Goal: Transaction & Acquisition: Purchase product/service

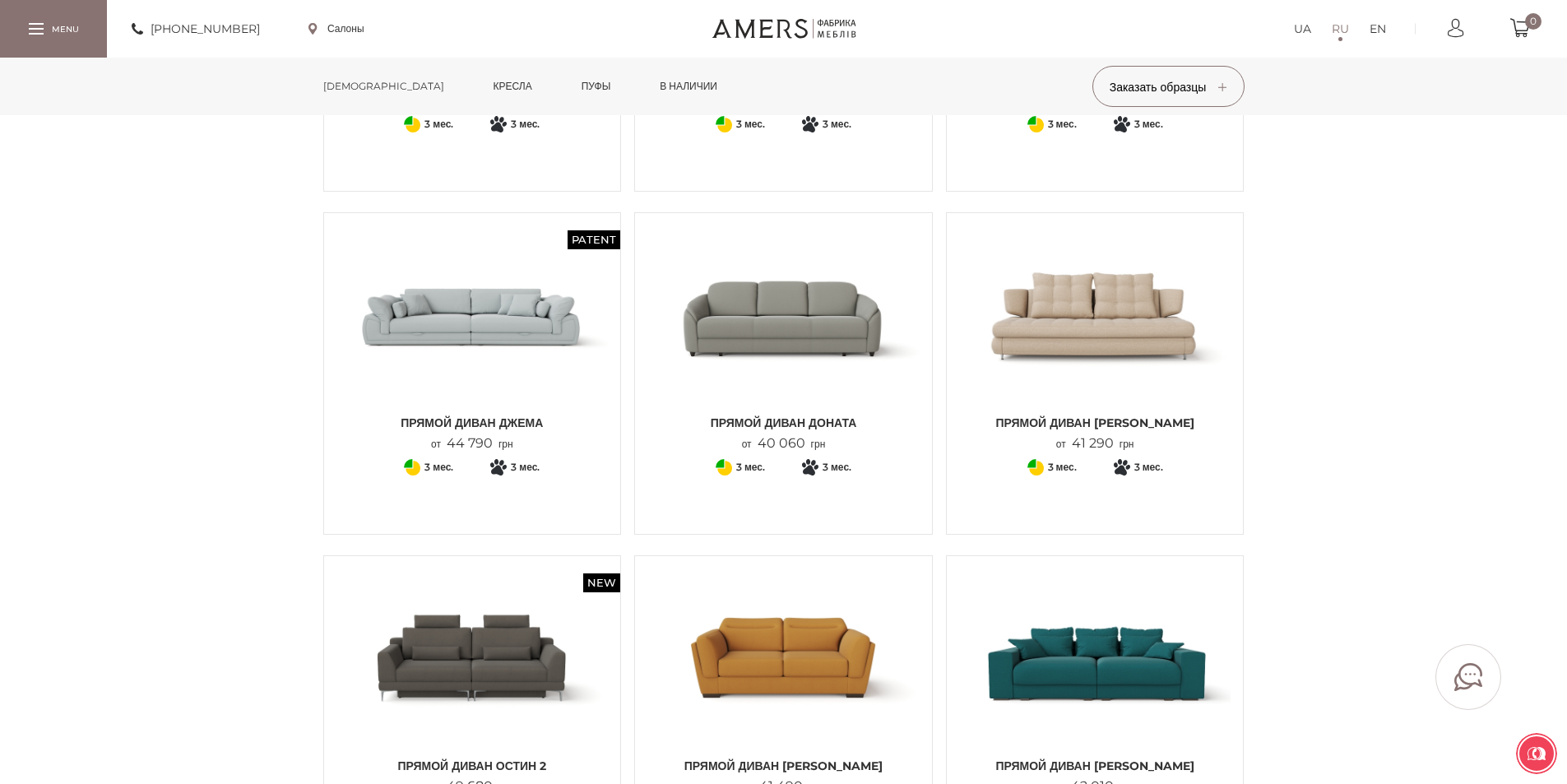
scroll to position [2878, 0]
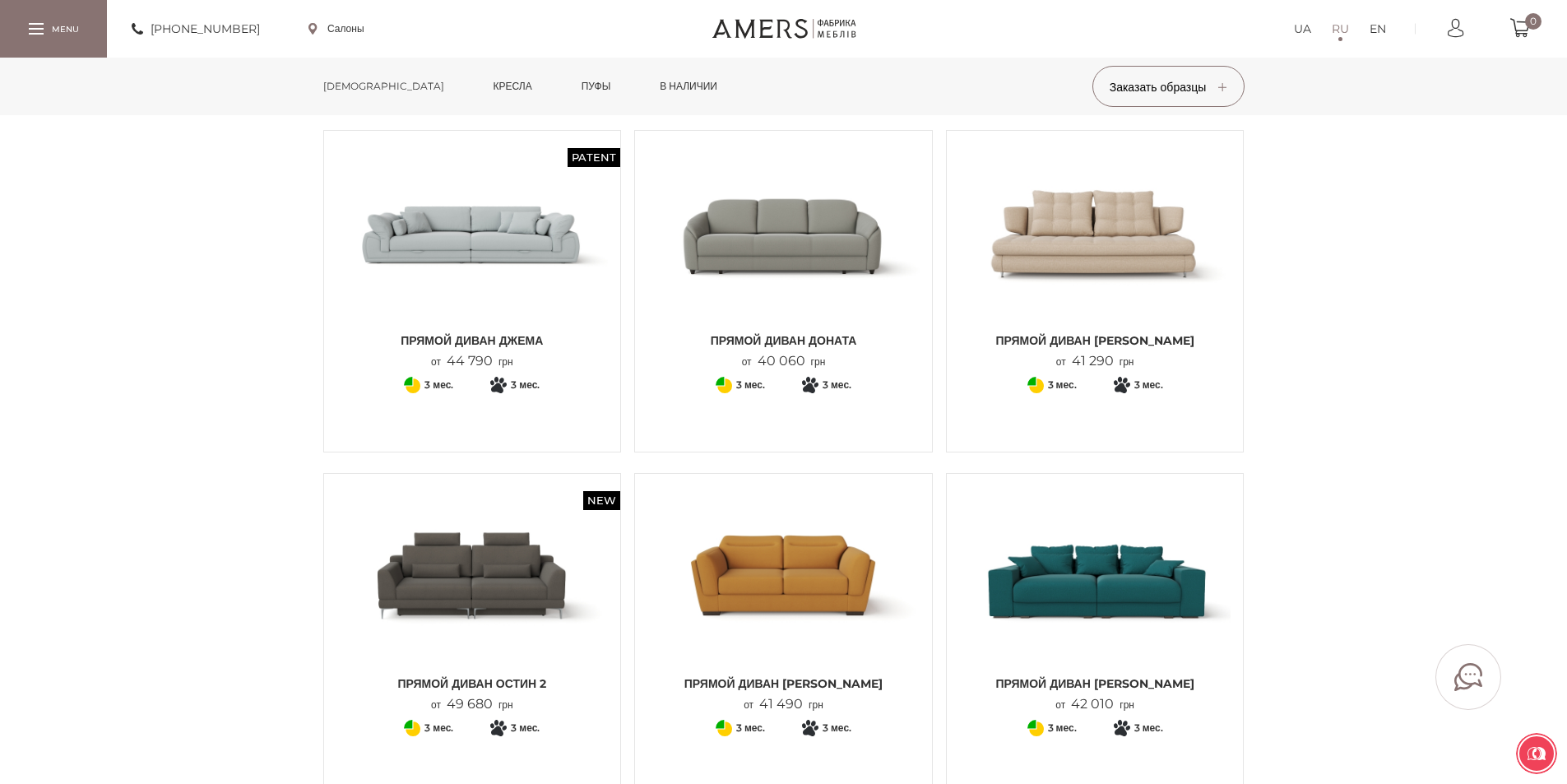
click at [1104, 596] on img at bounding box center [1095, 577] width 272 height 181
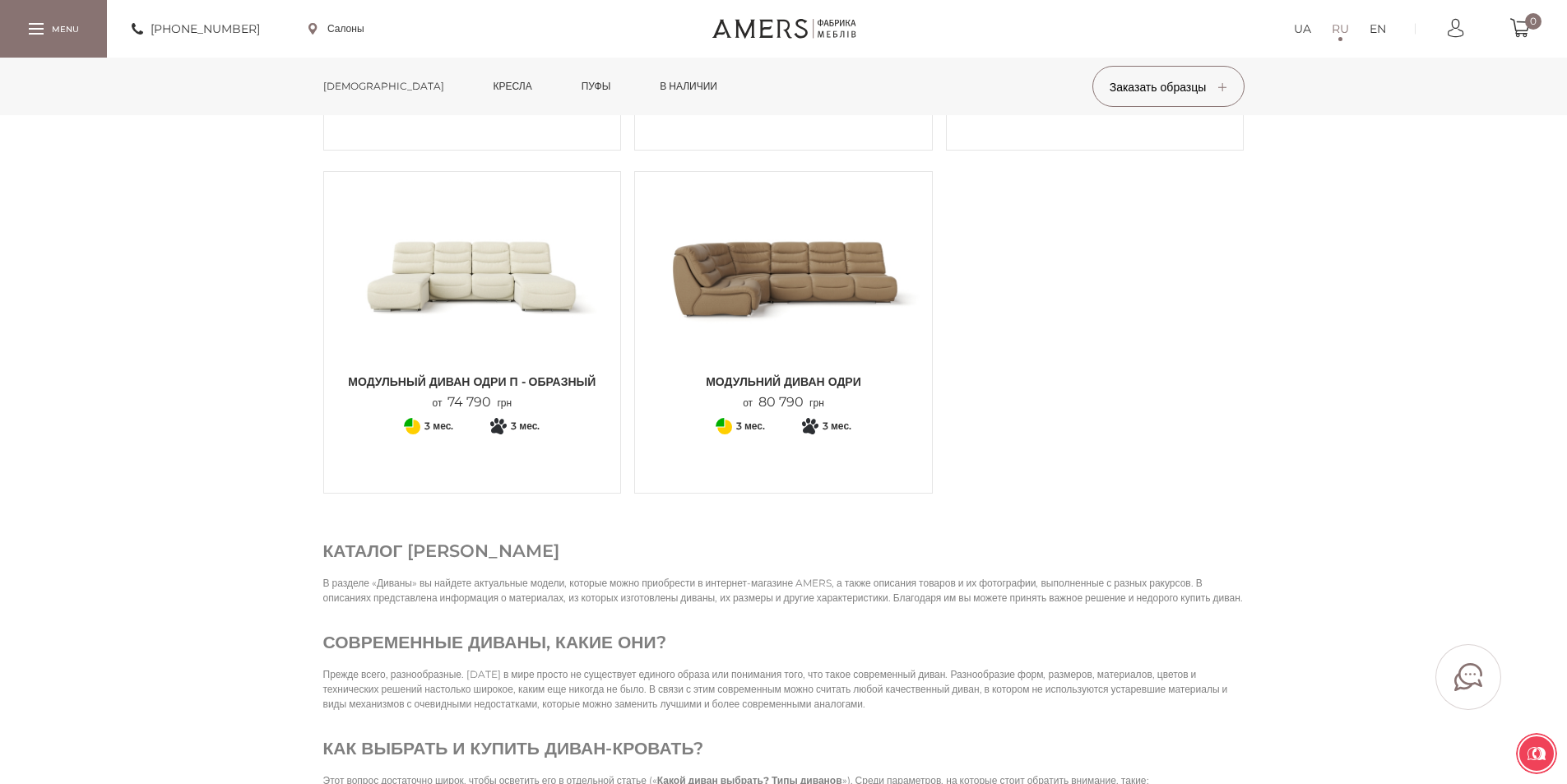
scroll to position [5510, 0]
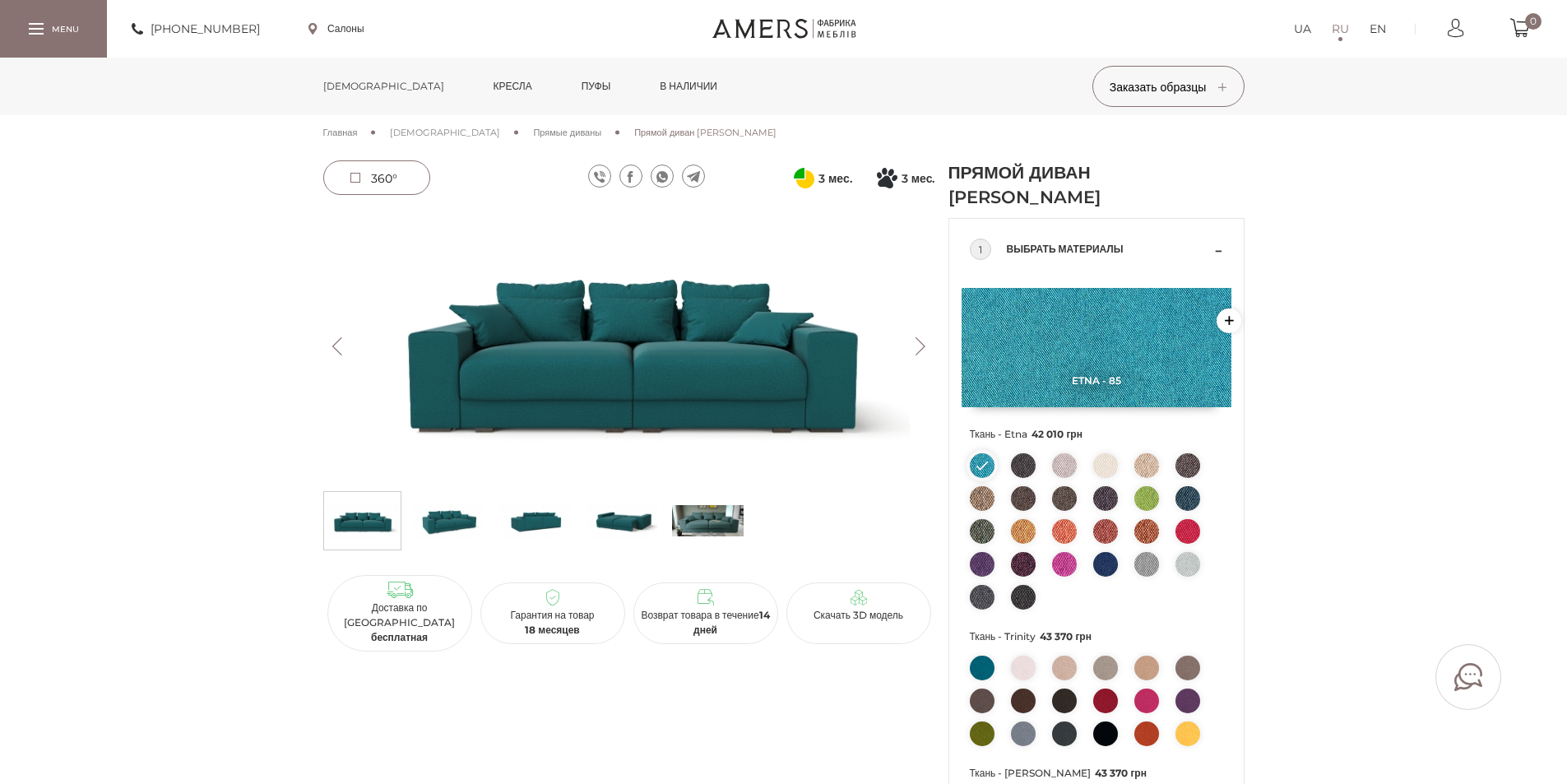
click at [922, 343] on button "Next" at bounding box center [921, 347] width 29 height 18
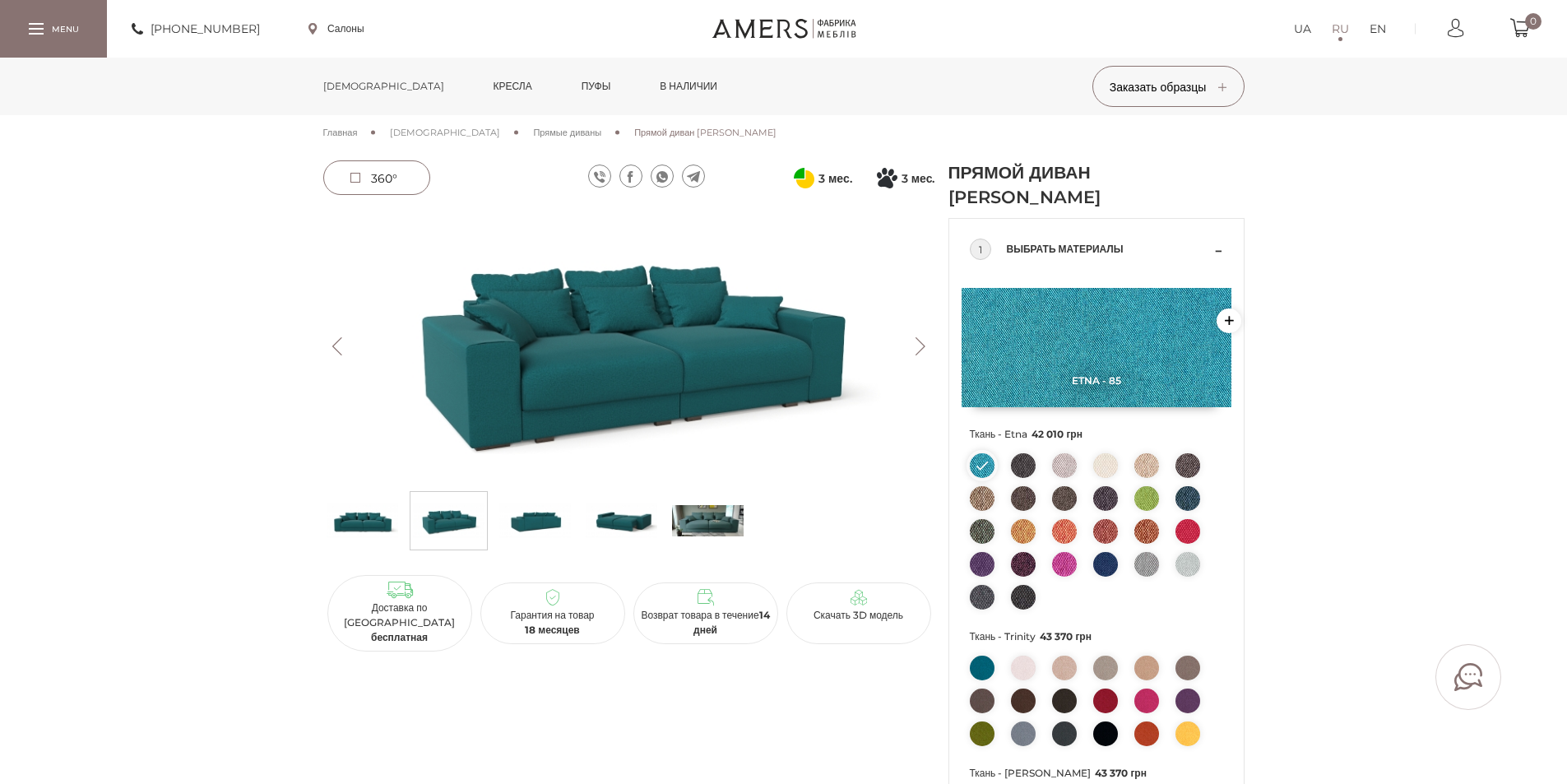
click at [922, 344] on button "Next" at bounding box center [921, 347] width 29 height 18
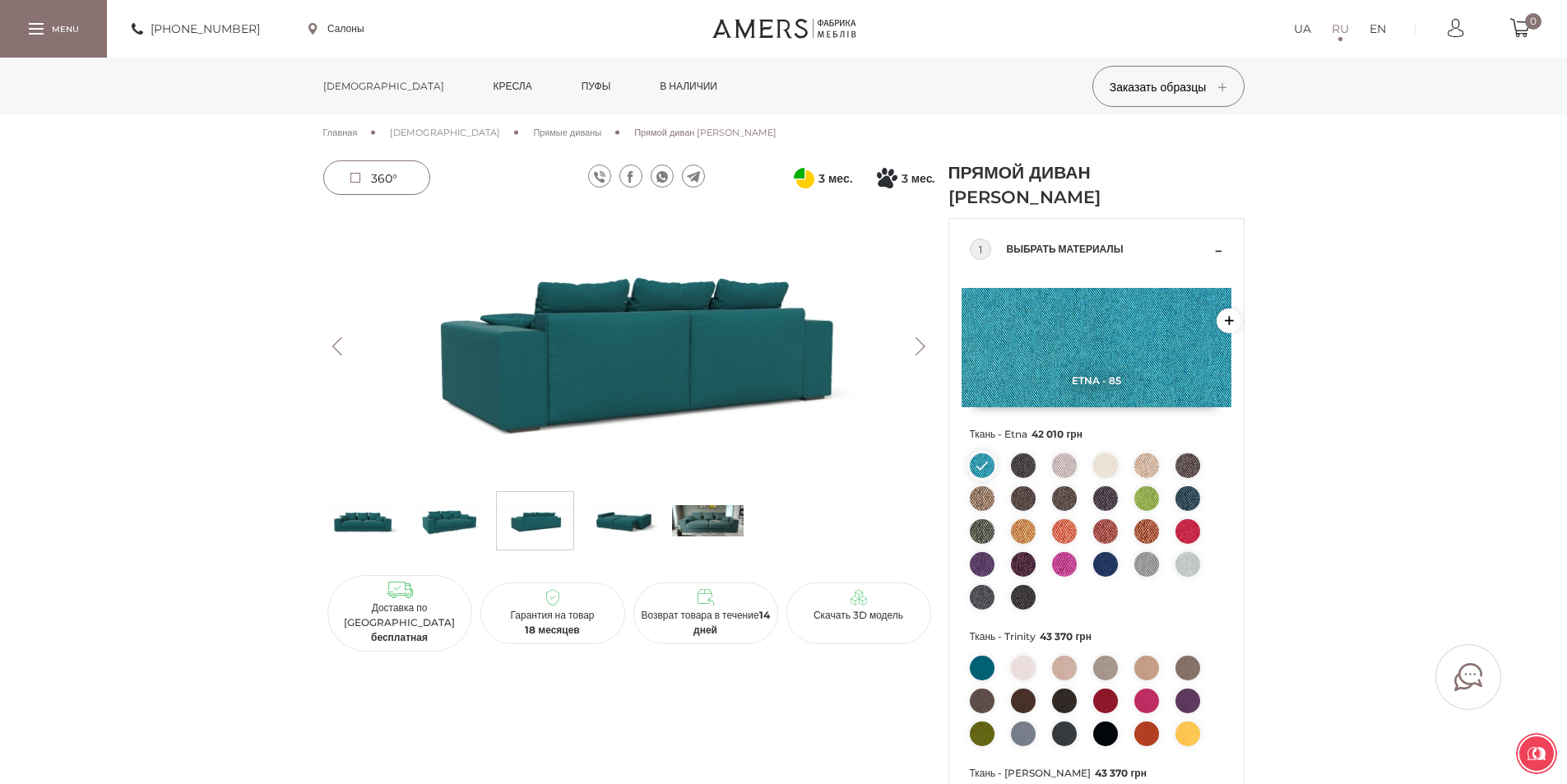
click at [922, 344] on button "Next" at bounding box center [921, 347] width 29 height 18
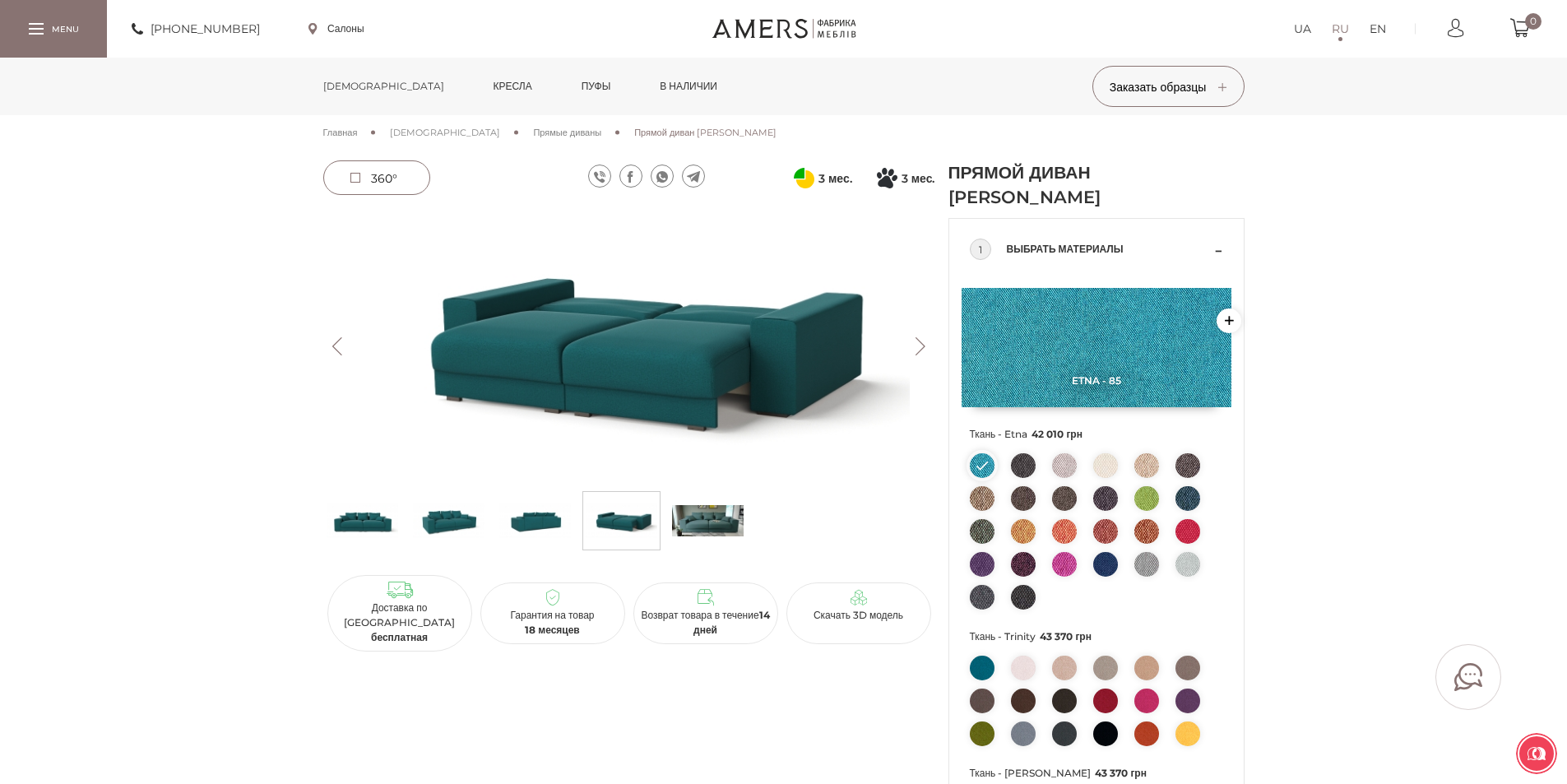
click at [922, 344] on button "Next" at bounding box center [921, 347] width 29 height 18
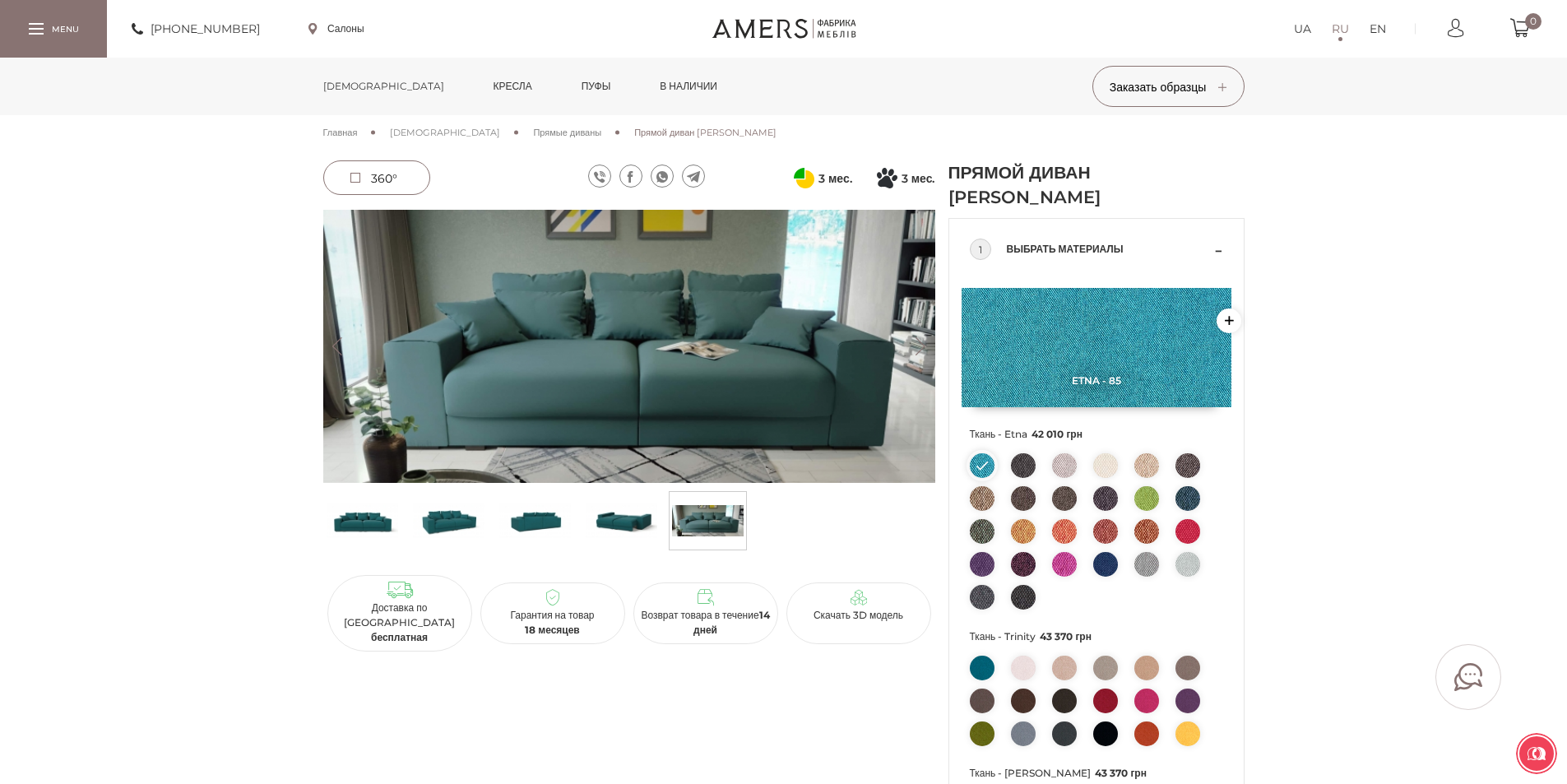
click at [922, 344] on button "Next" at bounding box center [921, 347] width 29 height 18
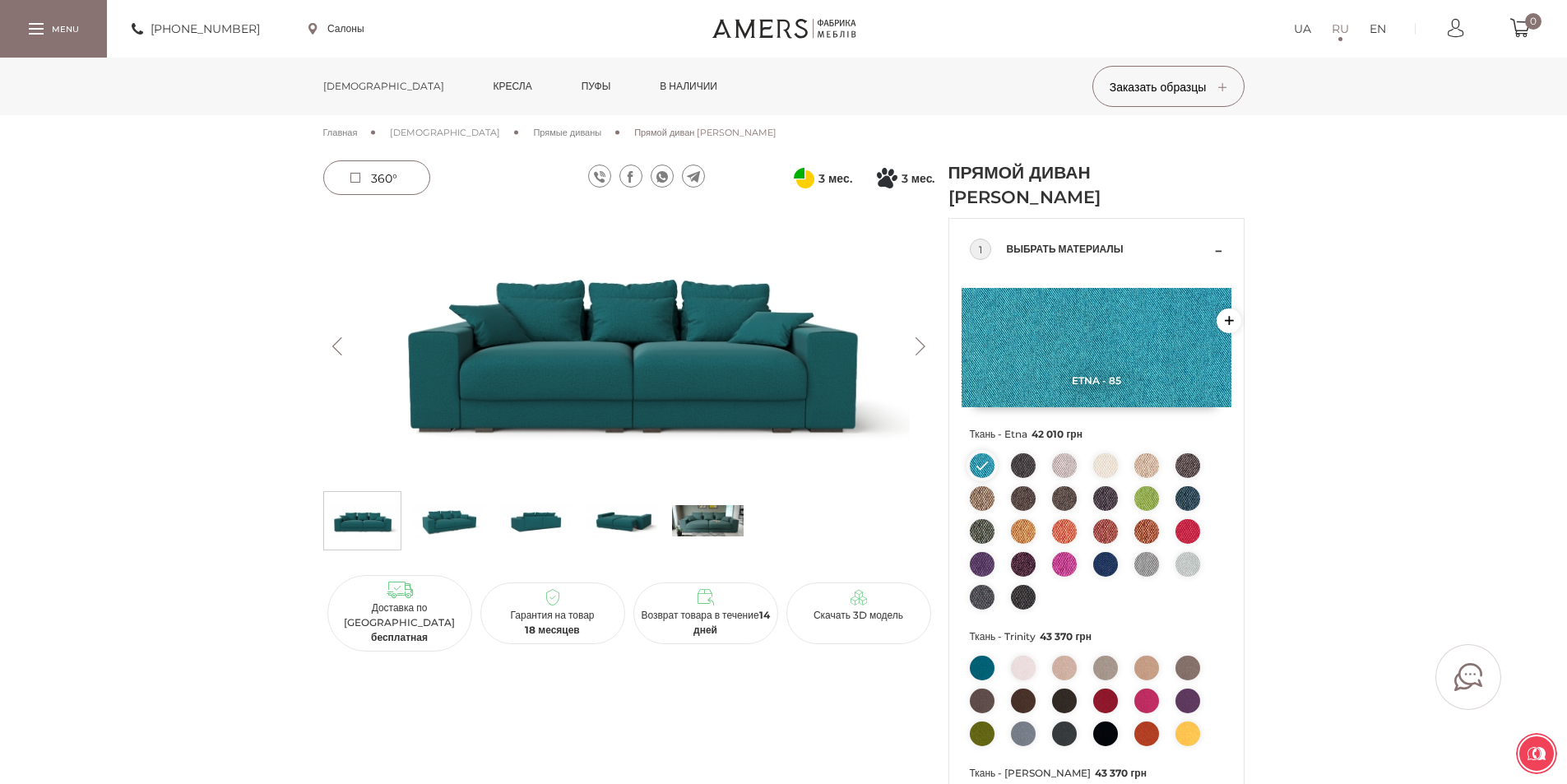
click at [922, 344] on button "Next" at bounding box center [921, 347] width 29 height 18
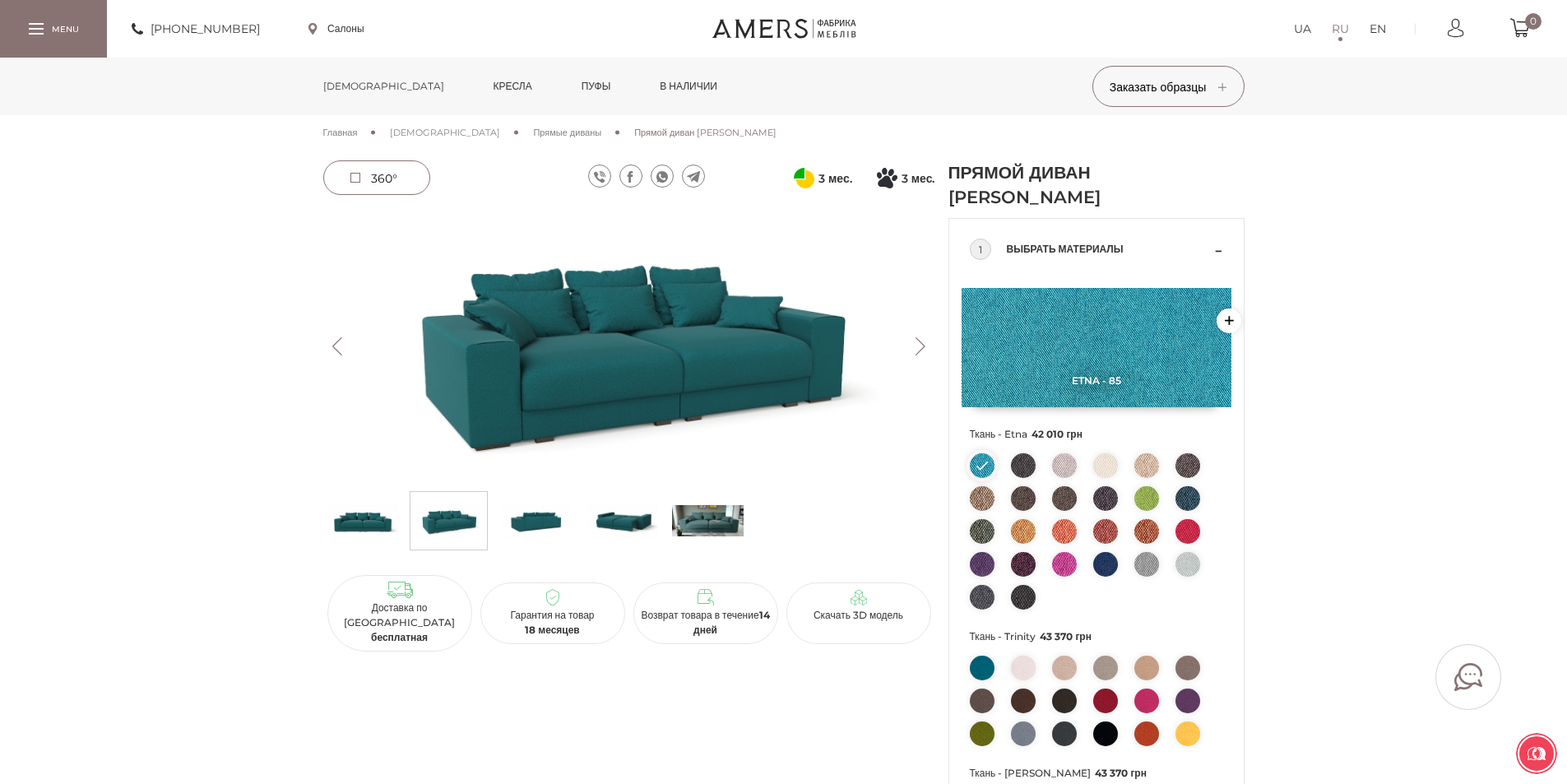
click at [922, 344] on button "Next" at bounding box center [921, 347] width 29 height 18
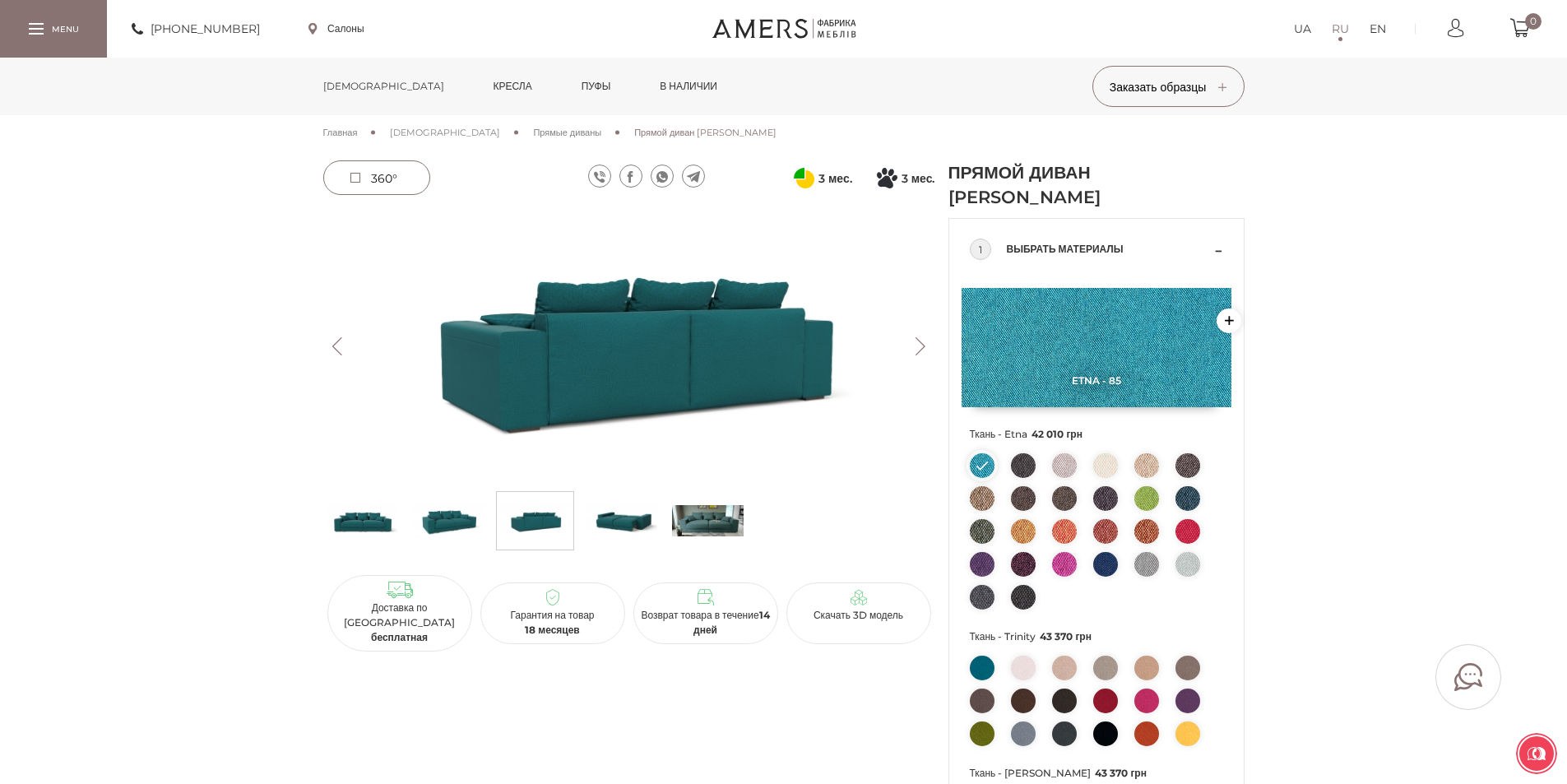
click at [922, 344] on button "Next" at bounding box center [921, 347] width 29 height 18
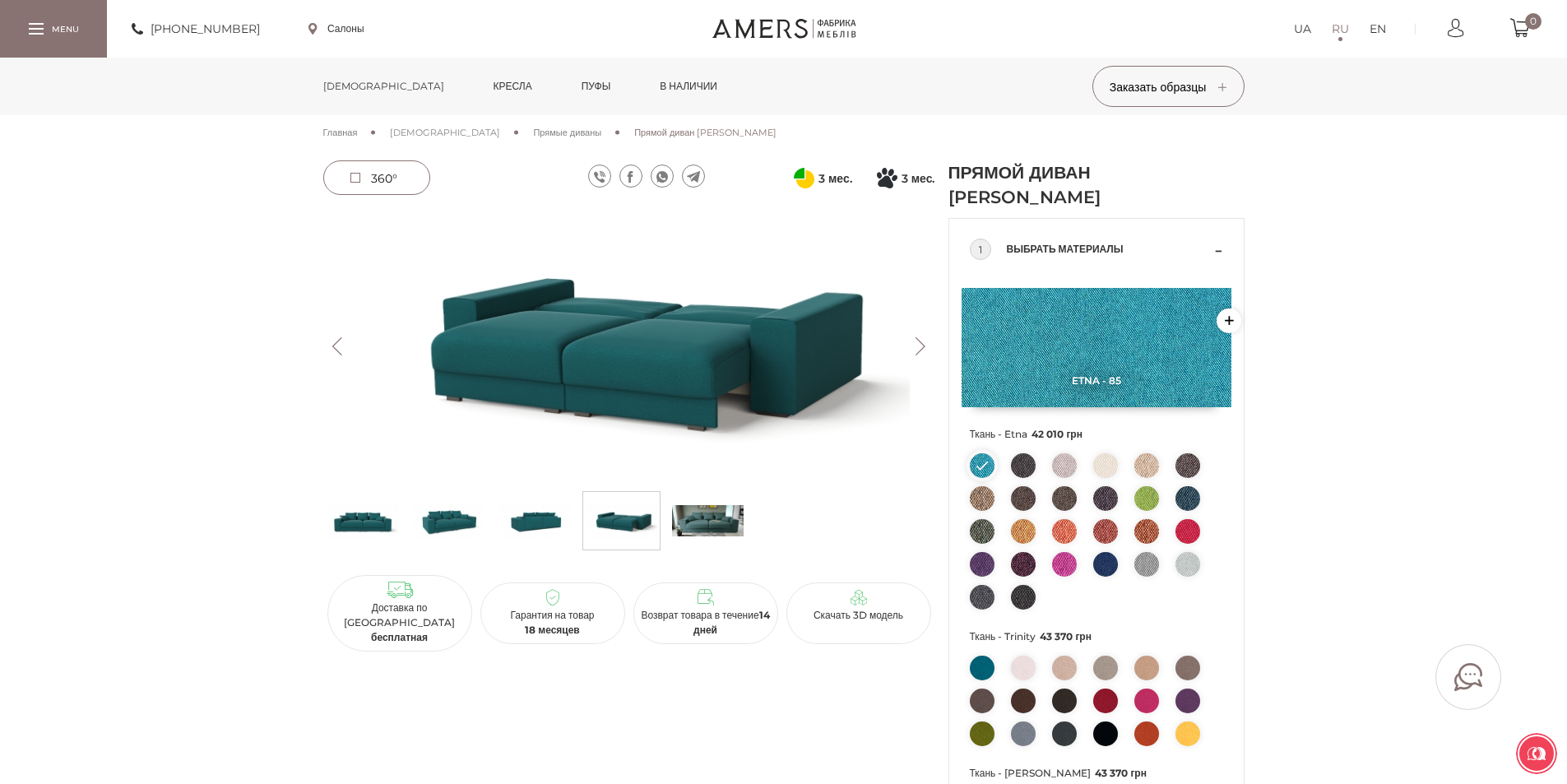
click at [922, 344] on button "Next" at bounding box center [921, 347] width 29 height 18
